Goal: Manage account settings

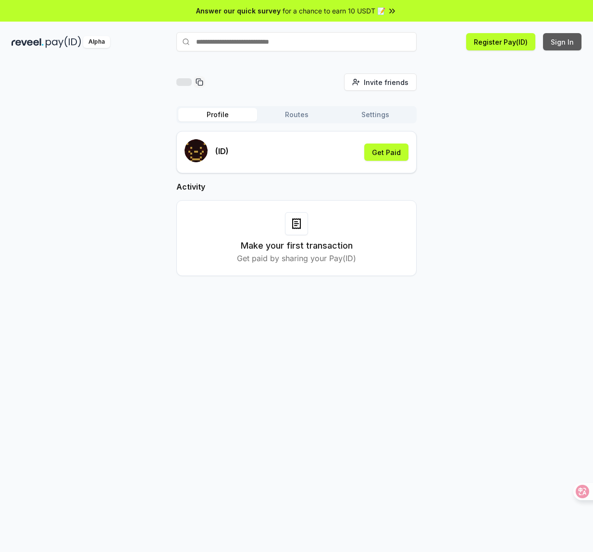
click at [565, 45] on button "Sign In" at bounding box center [562, 41] width 38 height 17
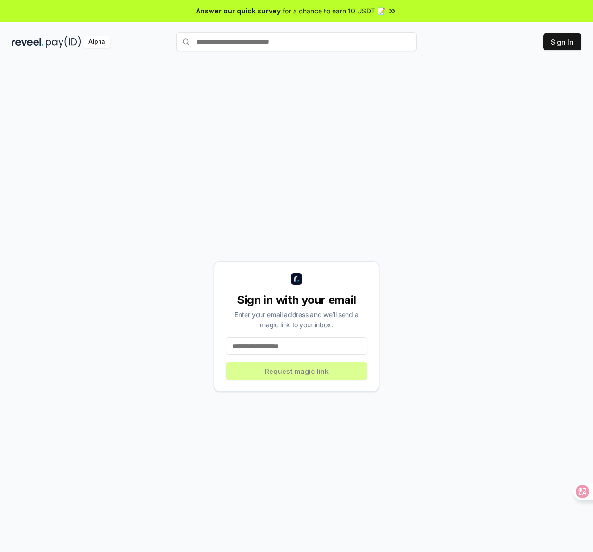
click at [312, 349] on input at bounding box center [296, 346] width 141 height 17
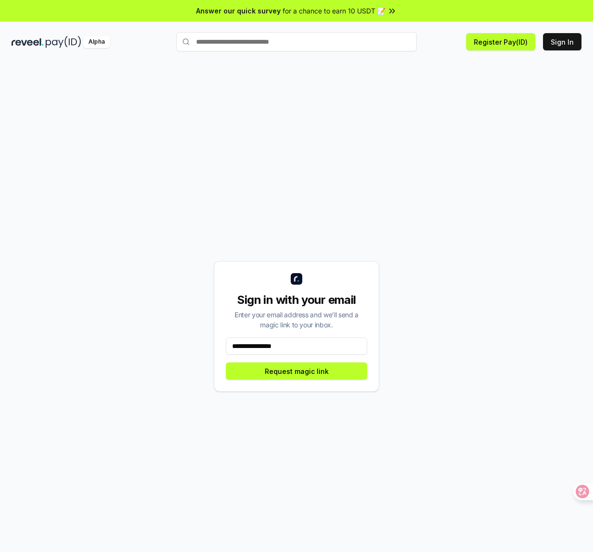
type input "**********"
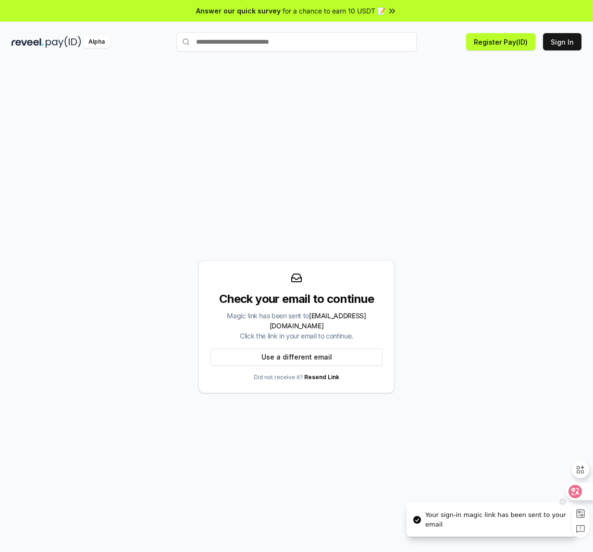
click at [576, 490] on icon at bounding box center [575, 492] width 10 height 10
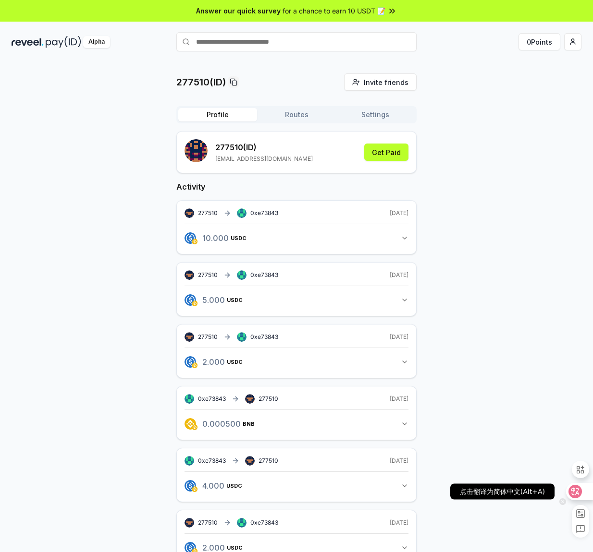
click at [572, 490] on icon at bounding box center [575, 492] width 10 height 10
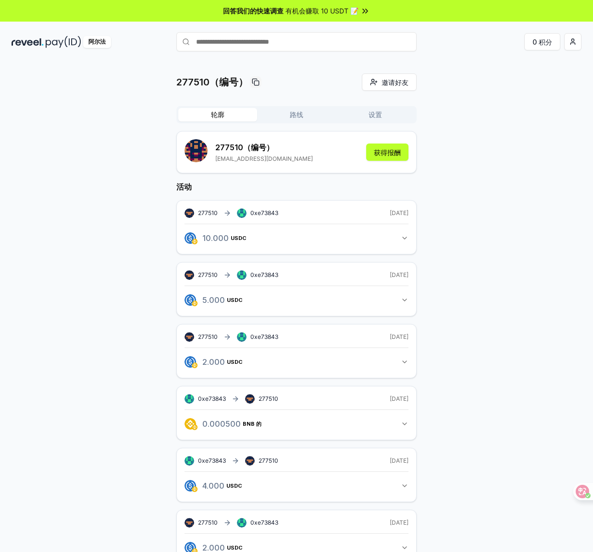
click at [302, 113] on font "路线" at bounding box center [296, 114] width 13 height 8
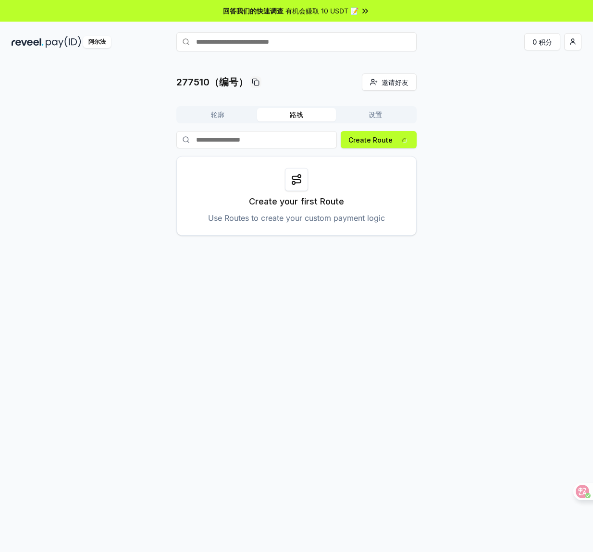
click at [363, 116] on button "设置" at bounding box center [375, 114] width 79 height 13
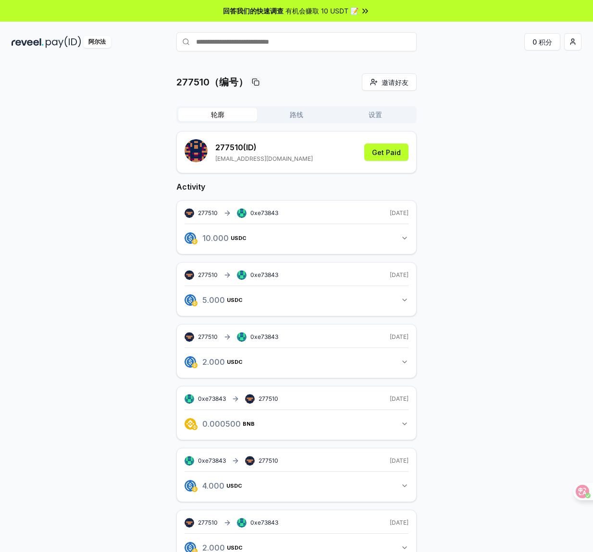
click at [212, 116] on font "轮廓" at bounding box center [217, 114] width 13 height 8
